Goal: Transaction & Acquisition: Purchase product/service

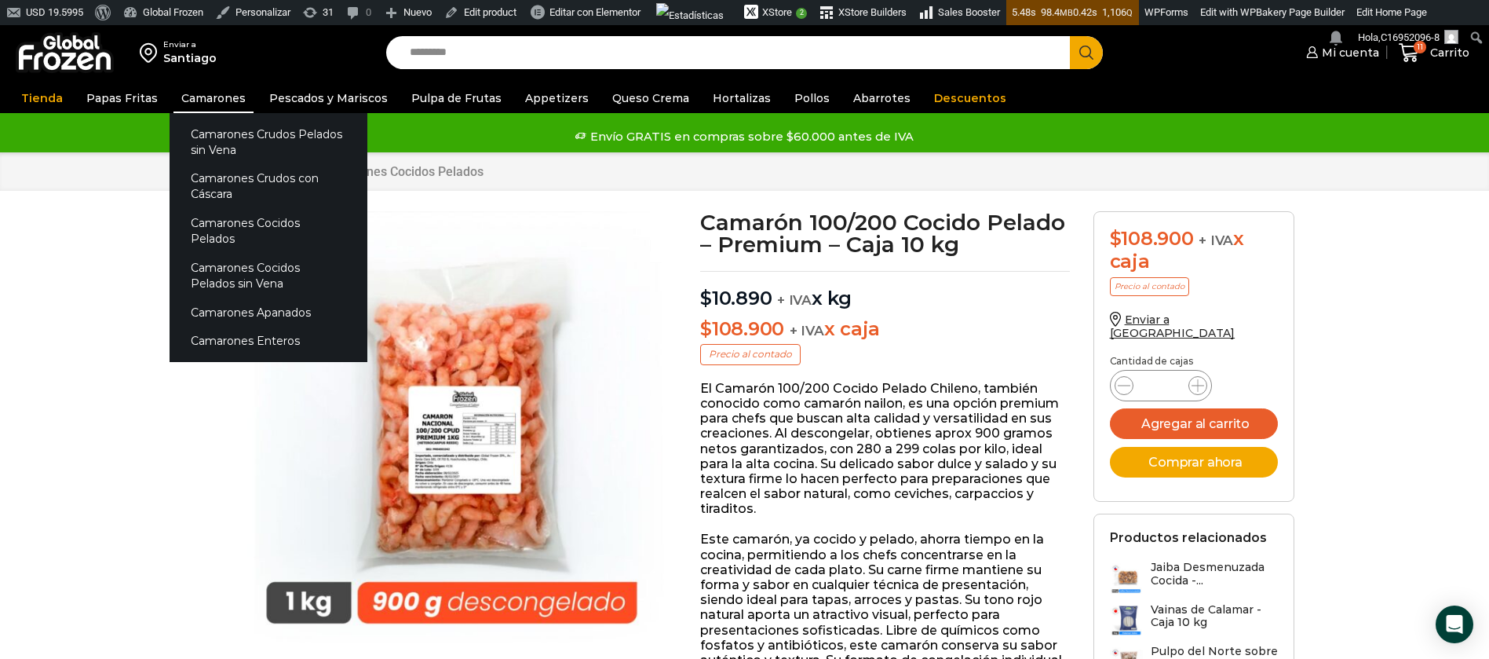
click at [205, 100] on link "Camarones" at bounding box center [213, 98] width 80 height 30
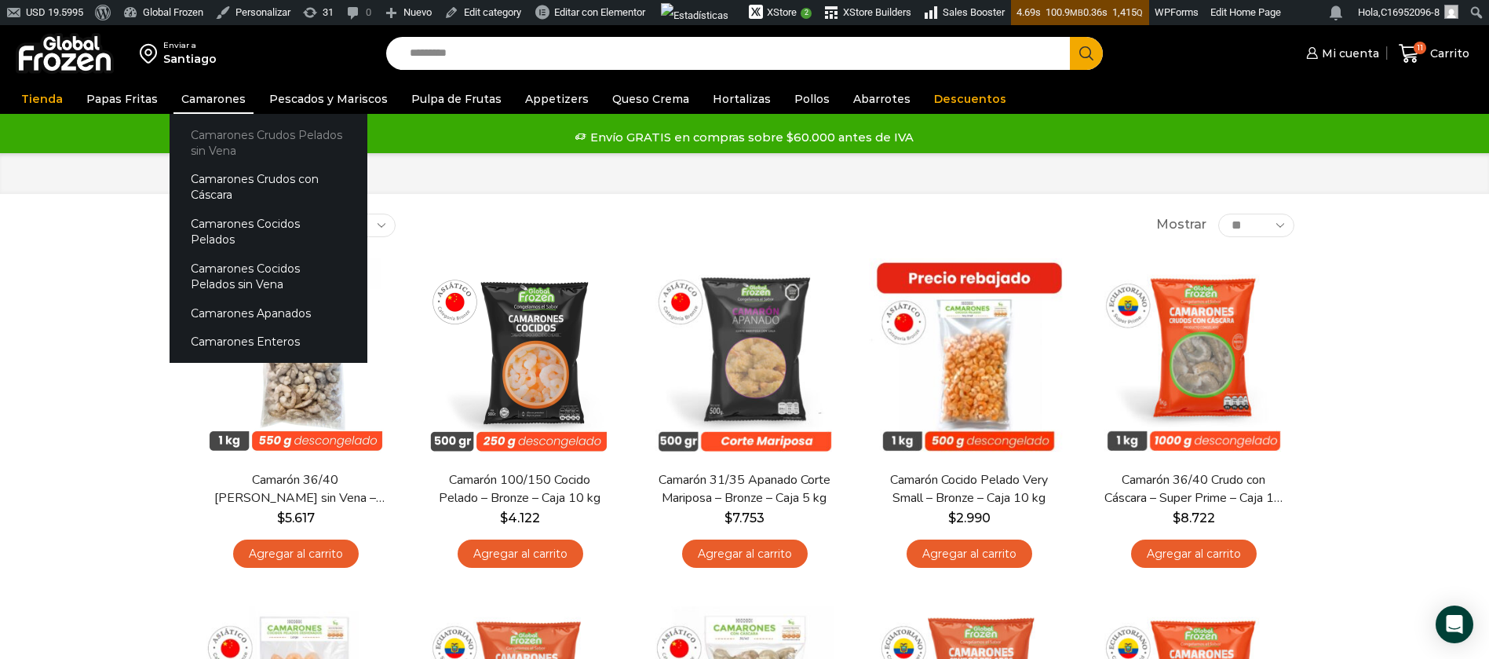
click at [249, 136] on link "Camarones Crudos Pelados sin Vena" at bounding box center [269, 142] width 198 height 45
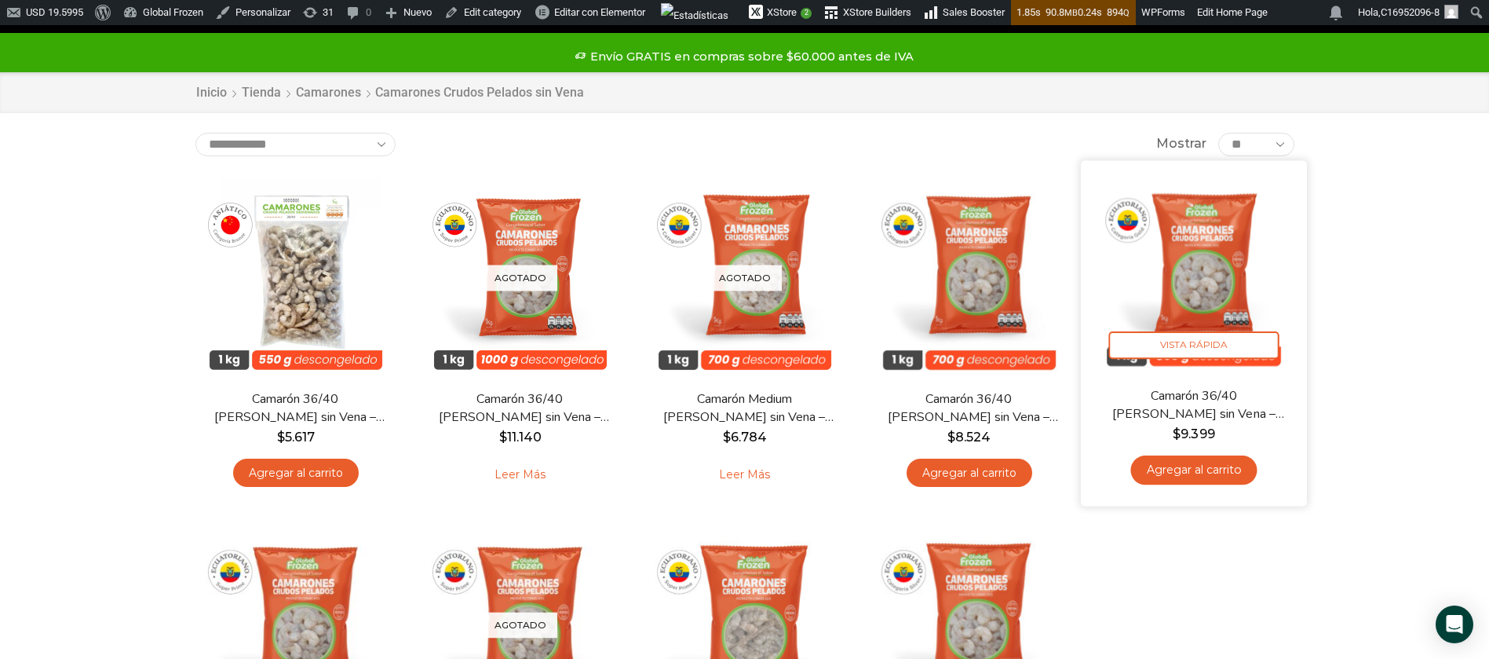
scroll to position [118, 0]
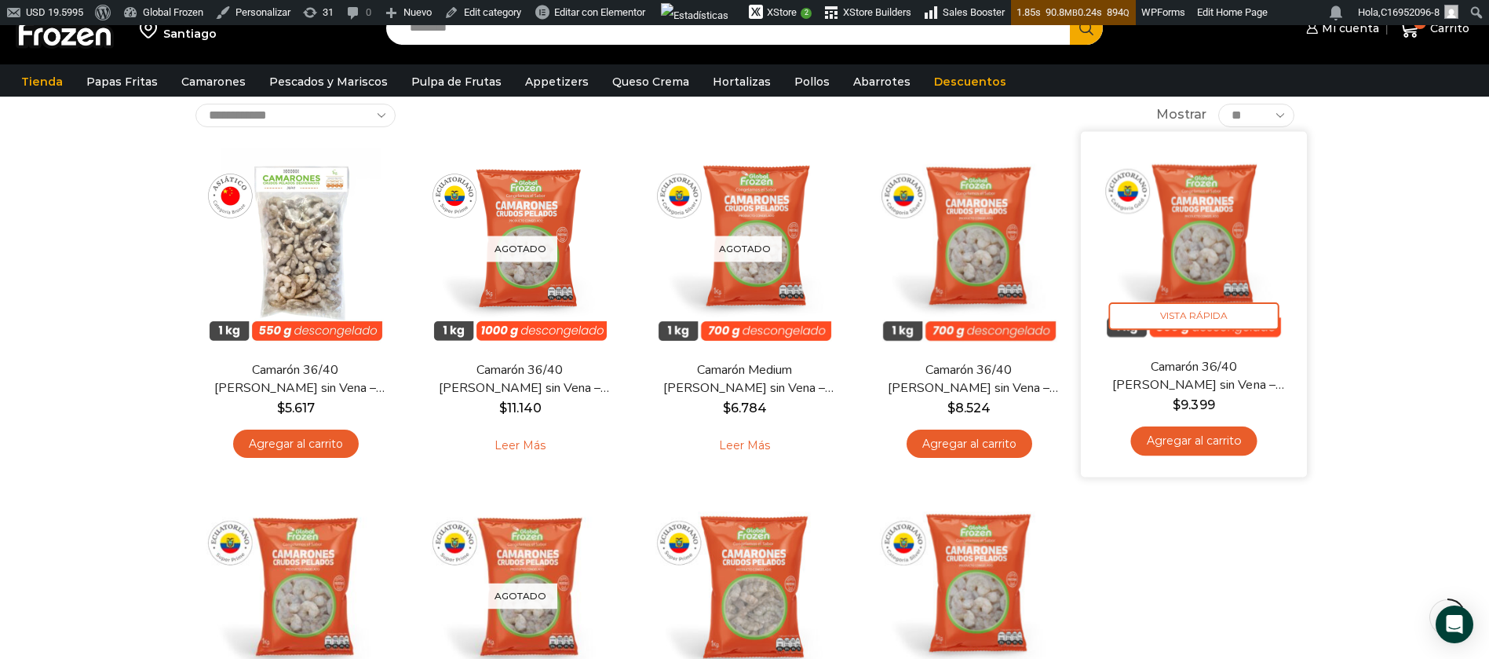
click at [1208, 270] on img at bounding box center [1194, 244] width 203 height 203
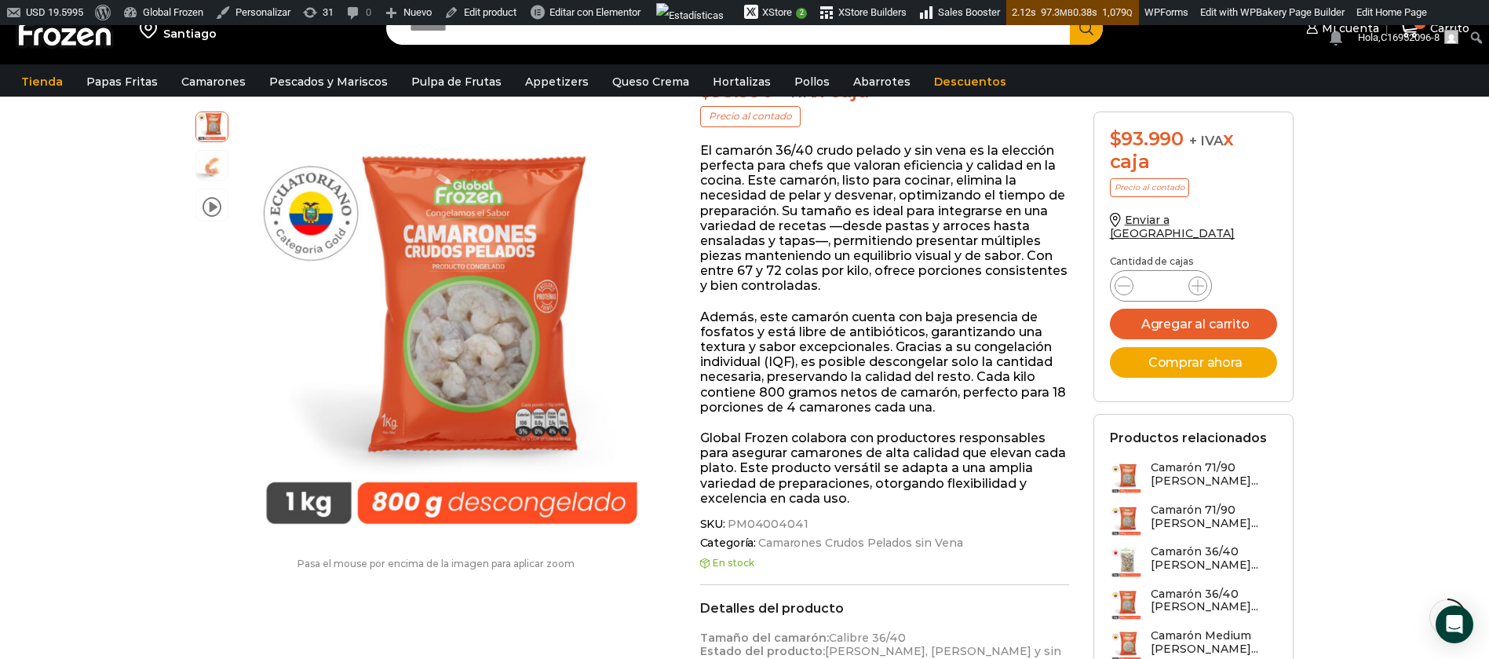
scroll to position [118, 0]
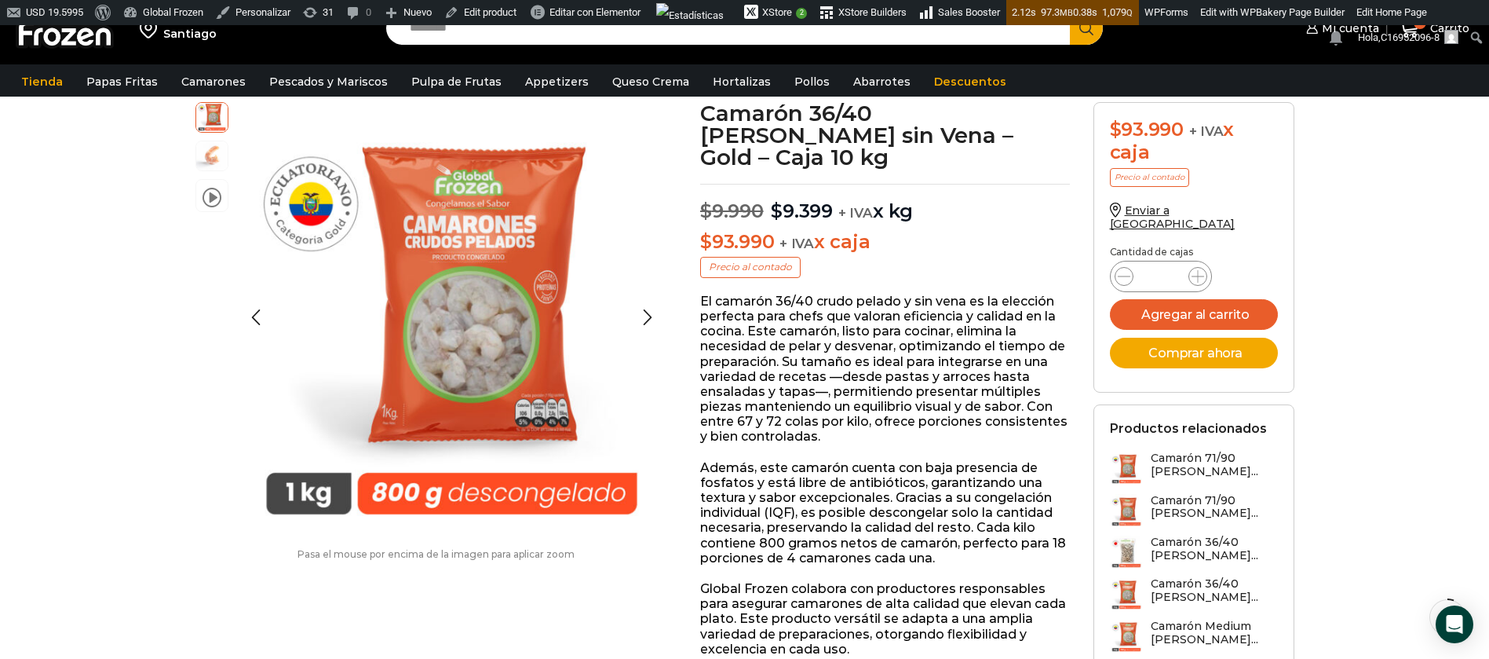
click at [207, 148] on img at bounding box center [211, 154] width 31 height 31
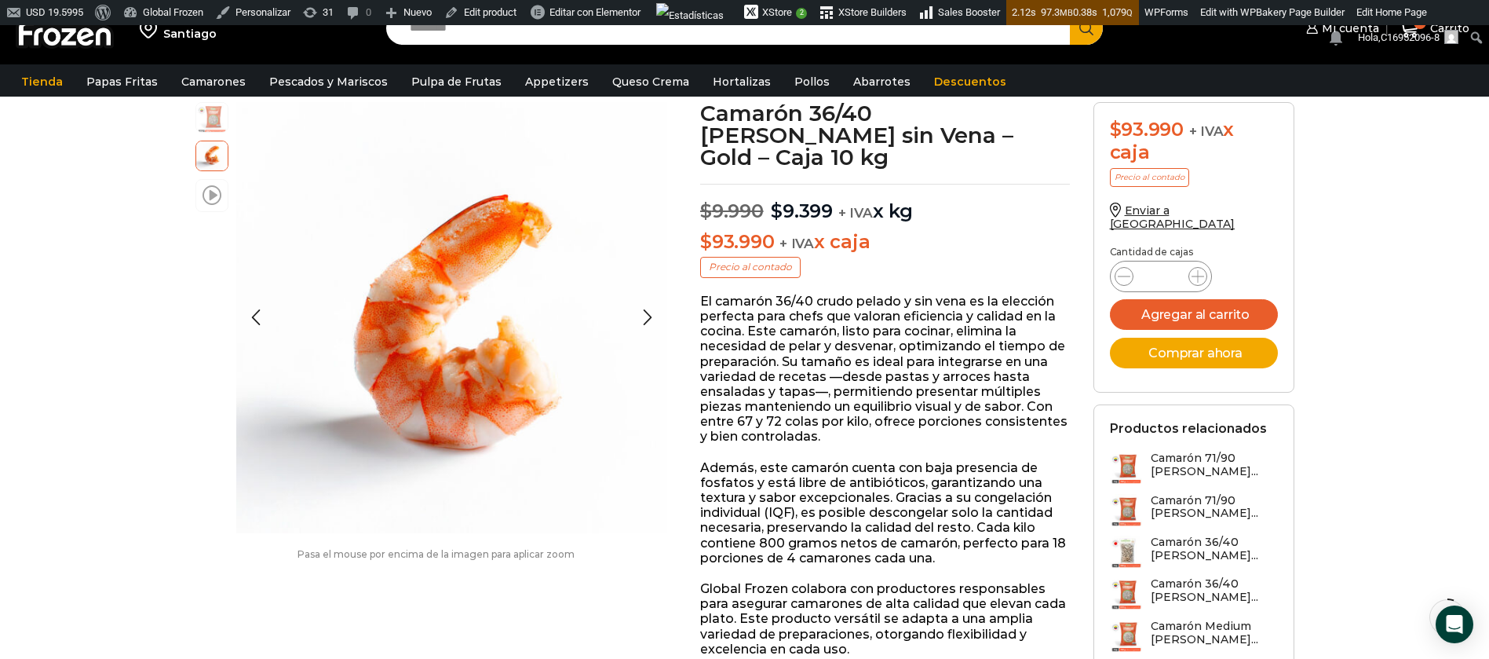
click at [206, 188] on span at bounding box center [212, 194] width 19 height 21
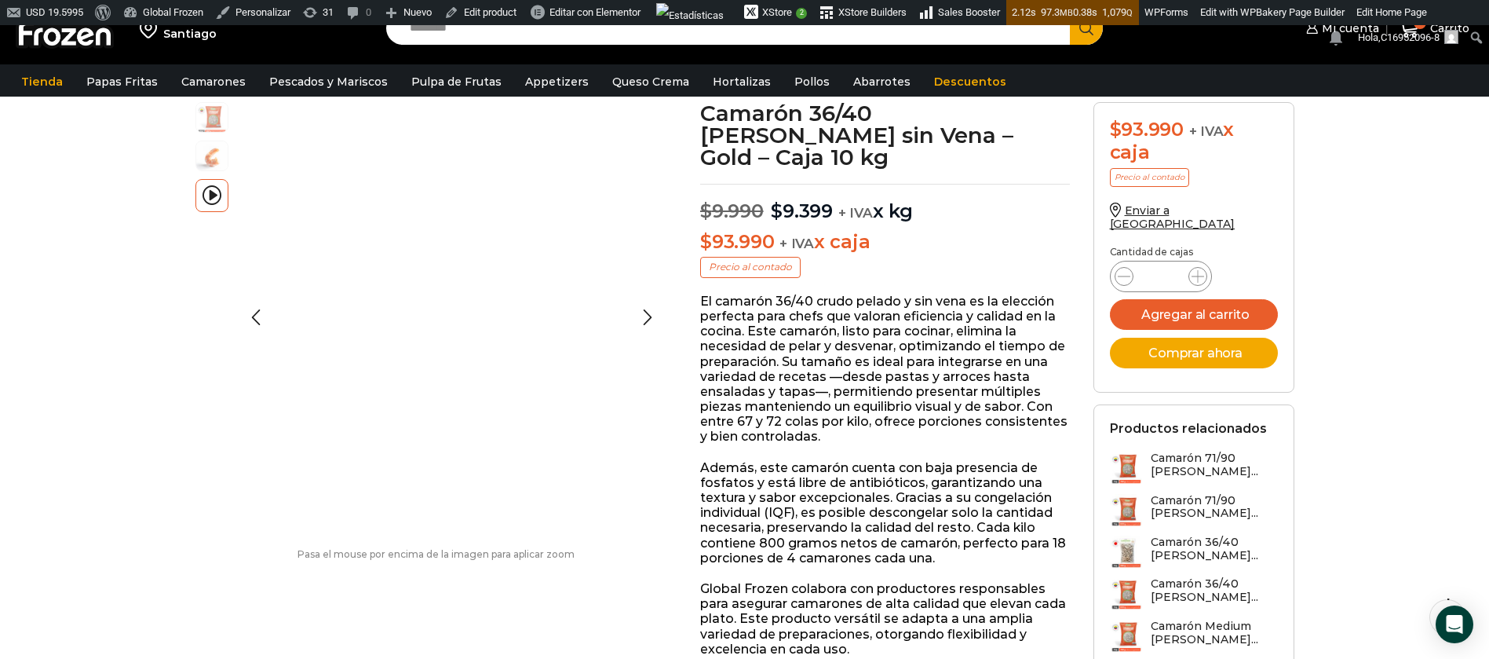
scroll to position [0, 0]
